Goal: Find specific page/section: Find specific page/section

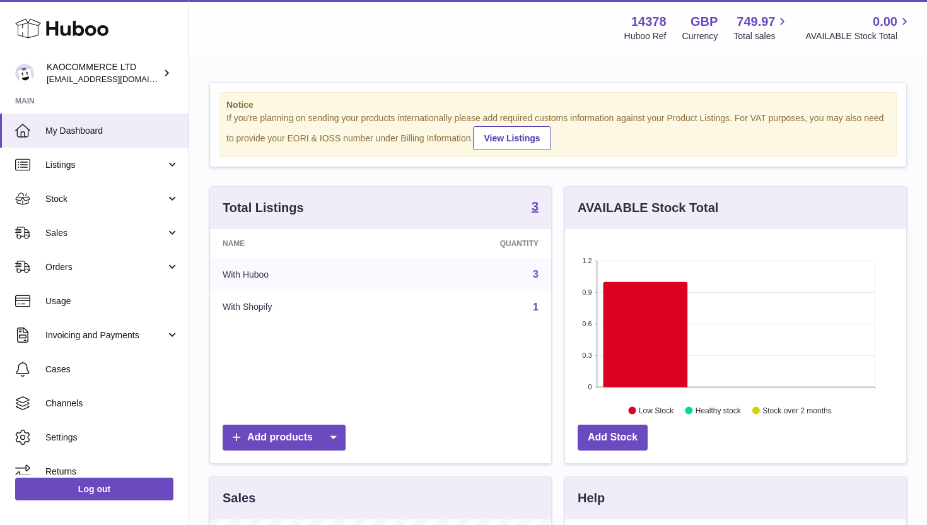
scroll to position [197, 341]
click at [132, 201] on span "Stock" at bounding box center [105, 199] width 120 height 12
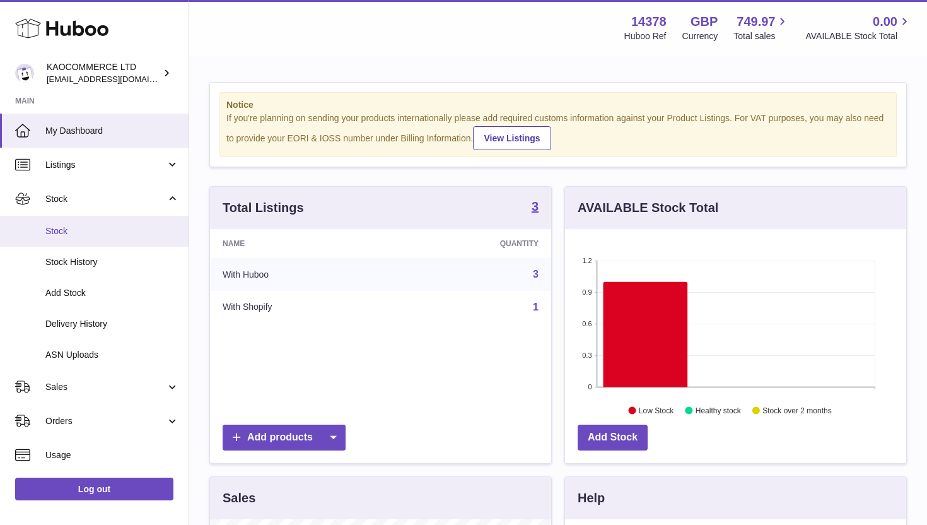
click at [114, 238] on link "Stock" at bounding box center [94, 231] width 189 height 31
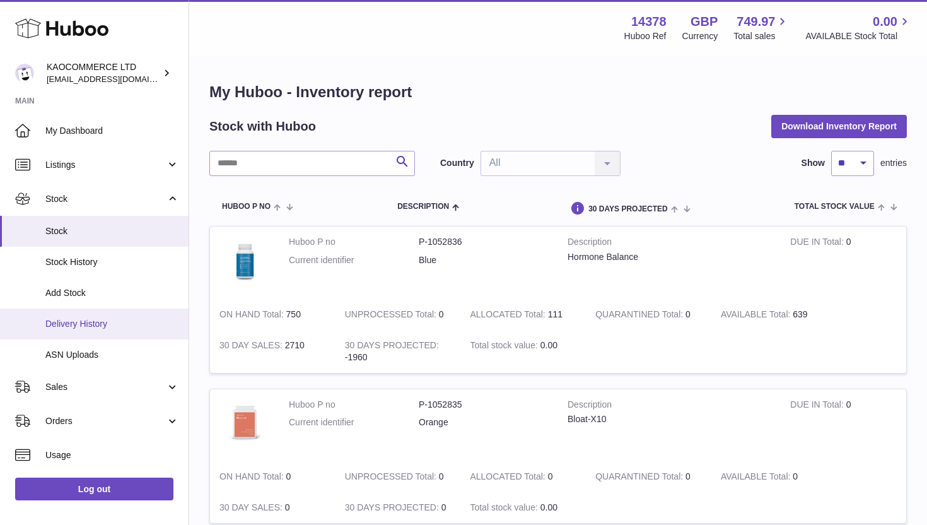
click at [82, 330] on link "Delivery History" at bounding box center [94, 323] width 189 height 31
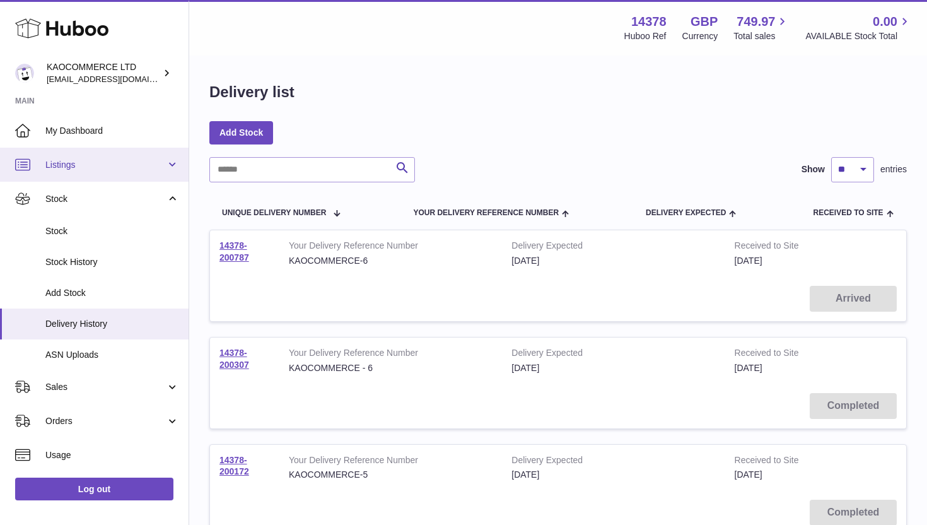
scroll to position [2, 0]
